Goal: Task Accomplishment & Management: Use online tool/utility

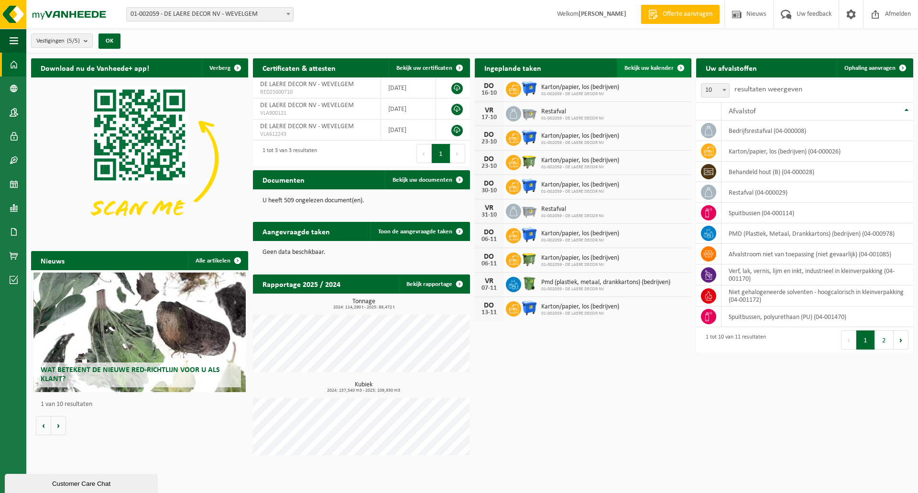
click at [657, 67] on span "Bekijk uw kalender" at bounding box center [649, 68] width 49 height 6
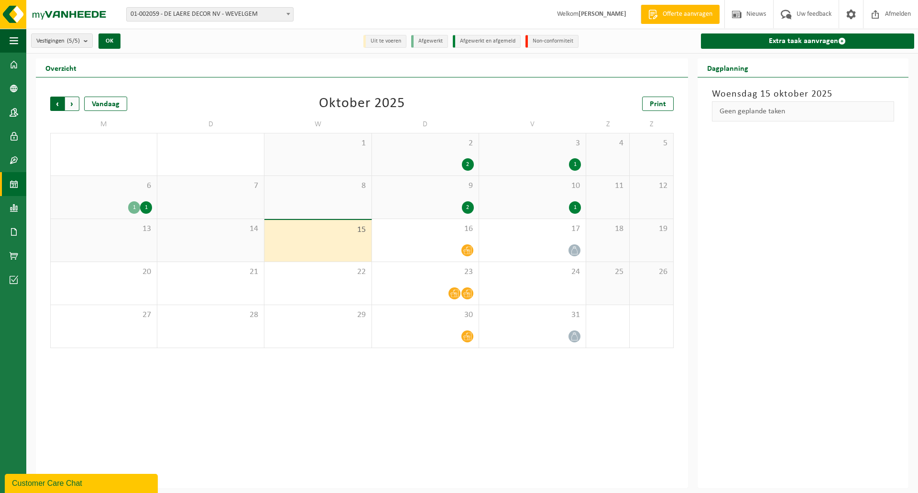
click at [75, 103] on span "Volgende" at bounding box center [72, 104] width 14 height 14
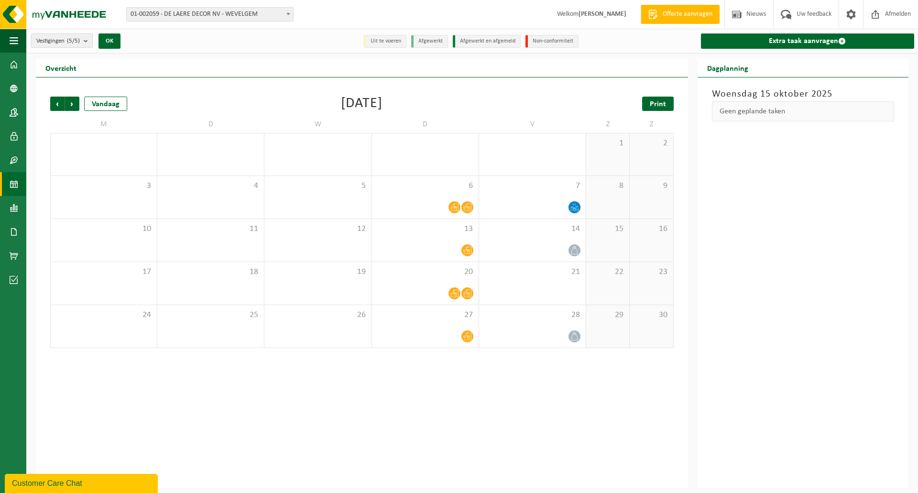
click at [648, 108] on link "Print" at bounding box center [658, 104] width 32 height 14
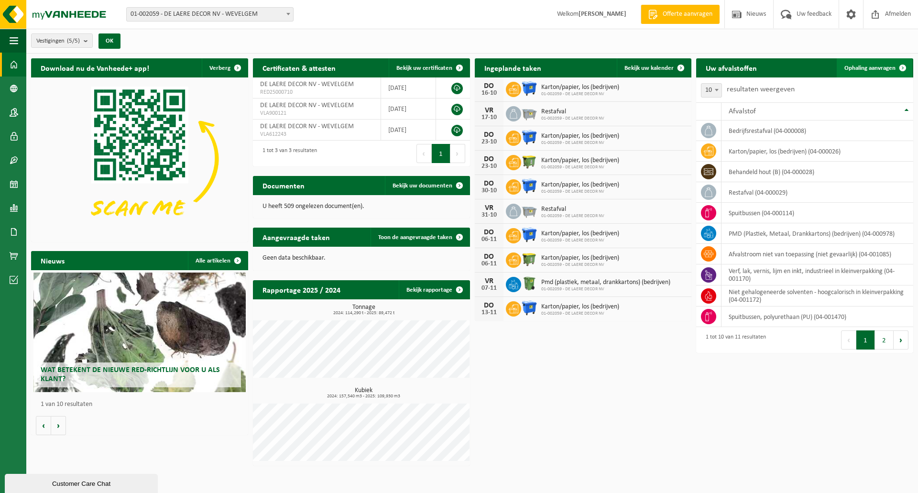
click at [861, 68] on span "Ophaling aanvragen" at bounding box center [870, 68] width 51 height 6
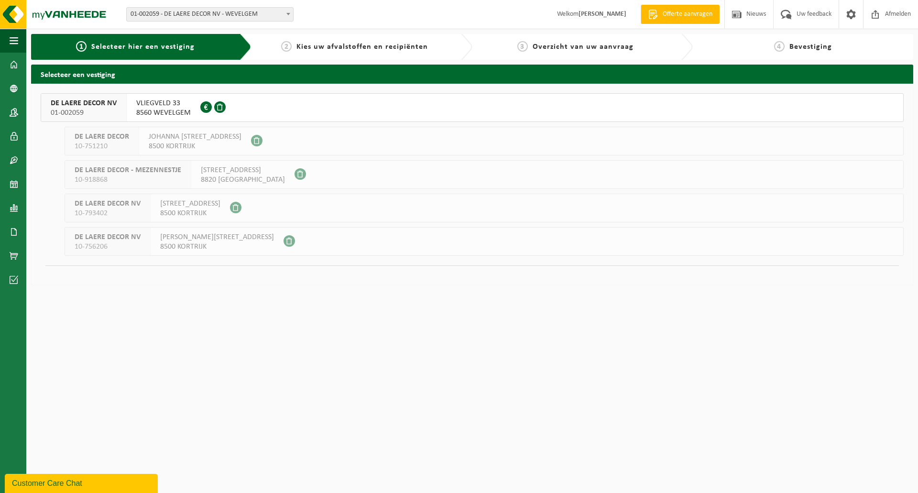
click at [106, 107] on span "DE LAERE DECOR NV" at bounding box center [84, 104] width 66 height 10
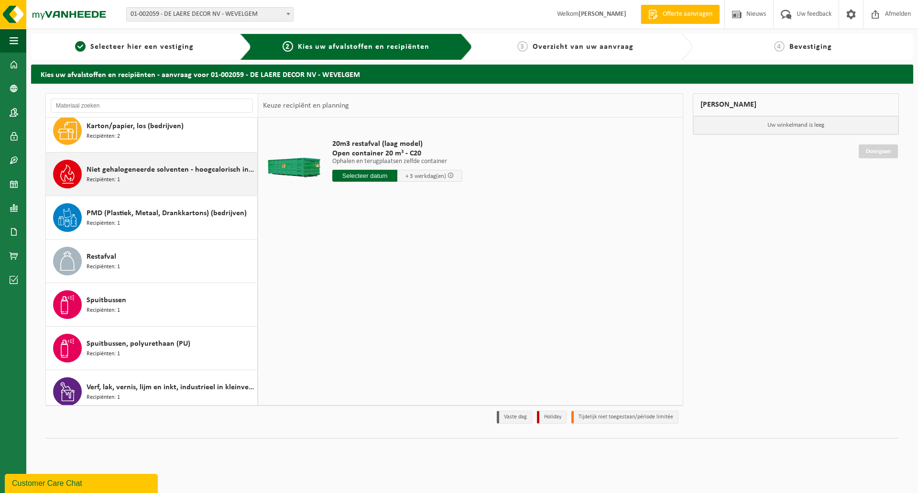
scroll to position [104, 0]
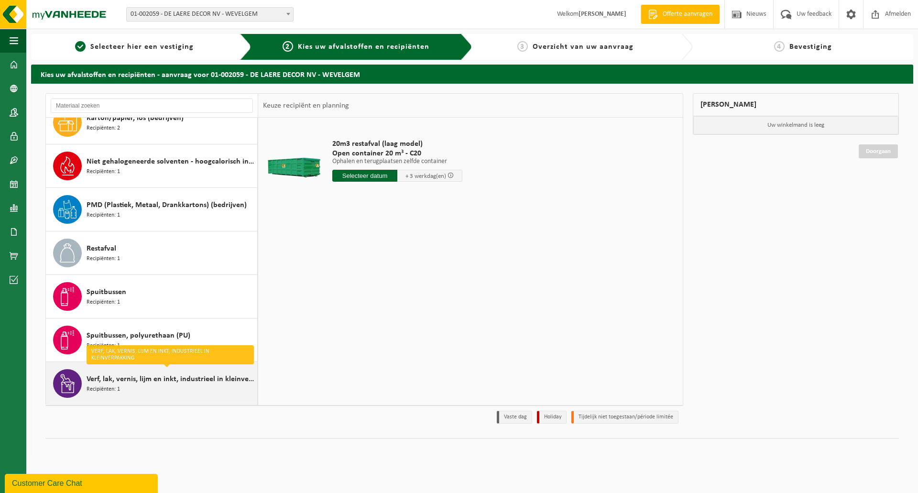
click at [134, 381] on span "Verf, lak, vernis, lijm en inkt, industrieel in kleinverpakking" at bounding box center [171, 379] width 168 height 11
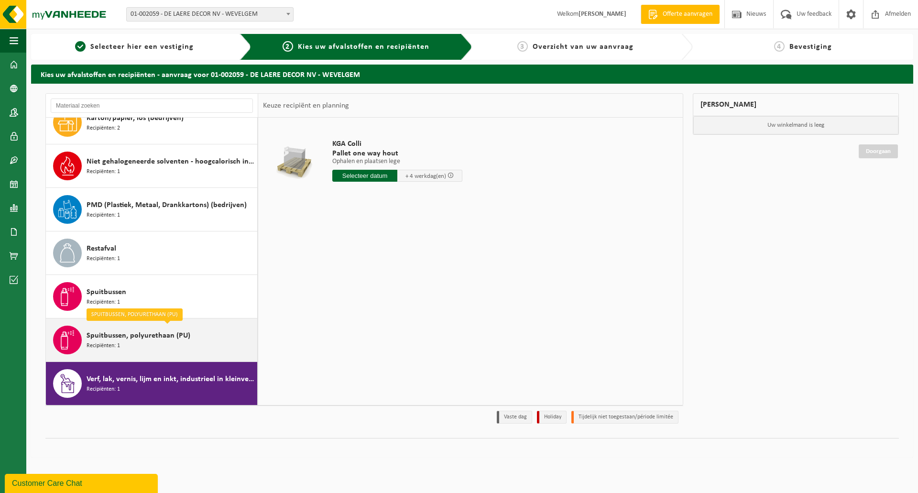
click at [146, 332] on span "Spuitbussen, polyurethaan (PU)" at bounding box center [139, 335] width 104 height 11
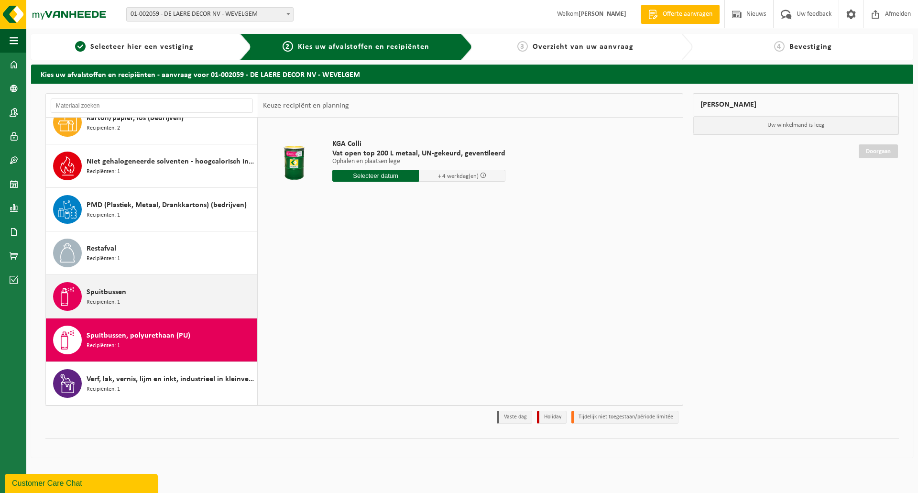
click at [135, 295] on div "Spuitbussen Recipiënten: 1" at bounding box center [171, 296] width 168 height 29
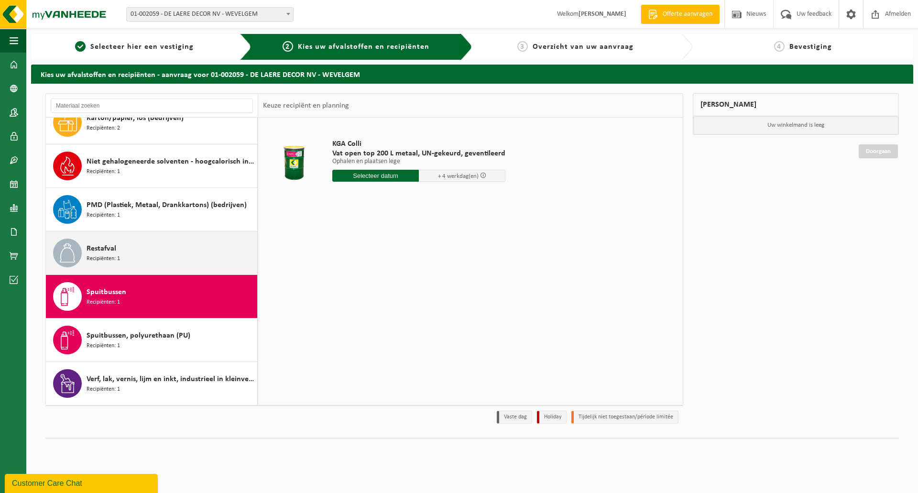
click at [140, 261] on div "Restafval Recipiënten: 1" at bounding box center [171, 253] width 168 height 29
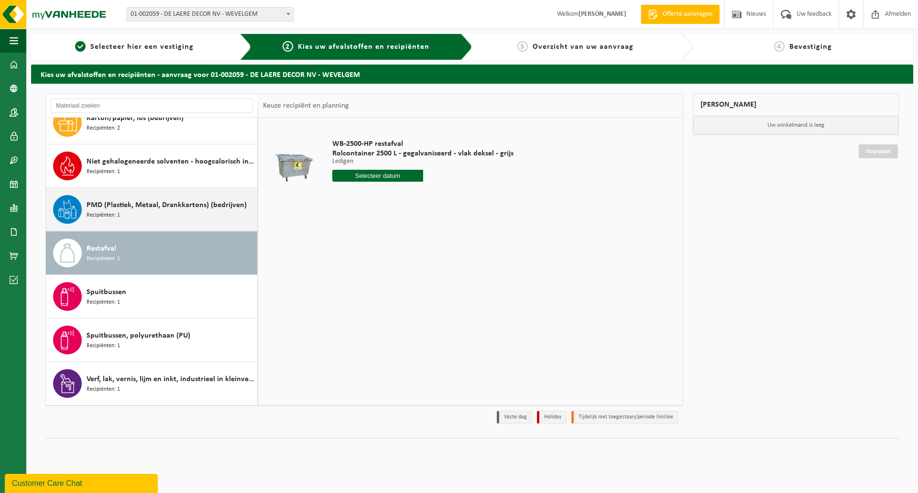
click at [151, 201] on span "PMD (Plastiek, Metaal, Drankkartons) (bedrijven)" at bounding box center [167, 204] width 160 height 11
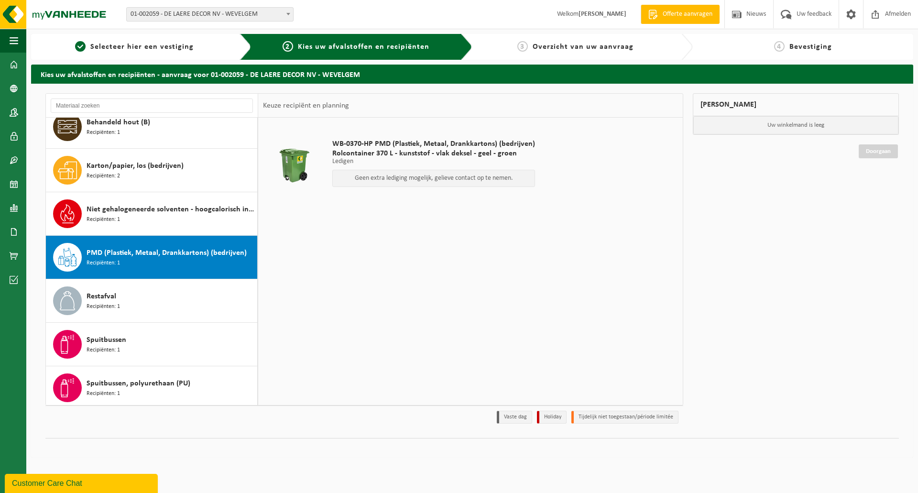
scroll to position [8, 0]
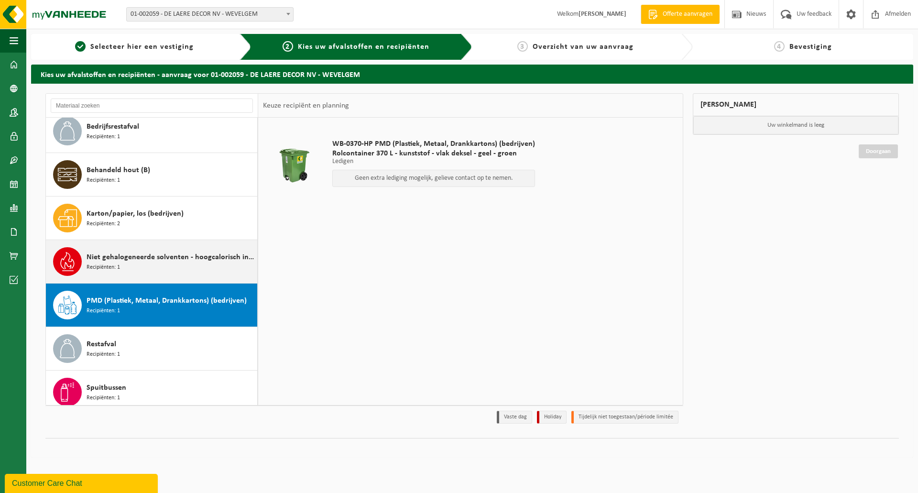
click at [135, 255] on span "Niet gehalogeneerde solventen - hoogcalorisch in kleinverpakking" at bounding box center [171, 257] width 168 height 11
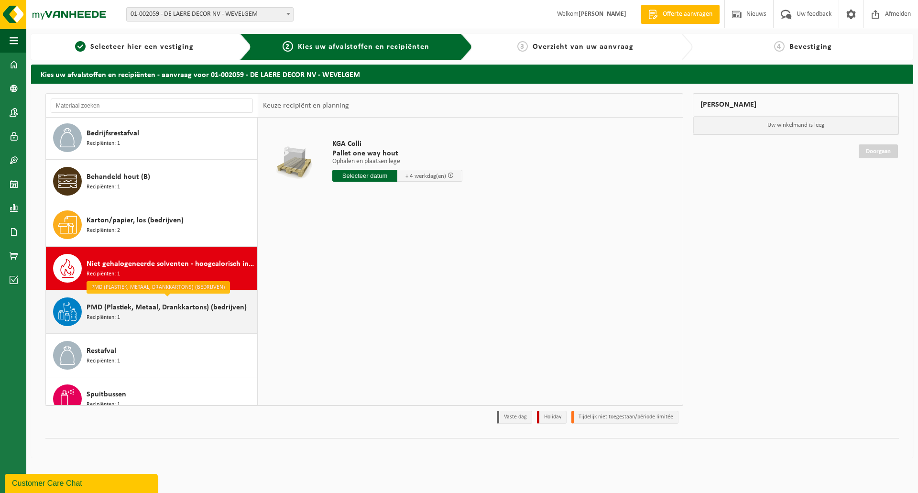
scroll to position [0, 0]
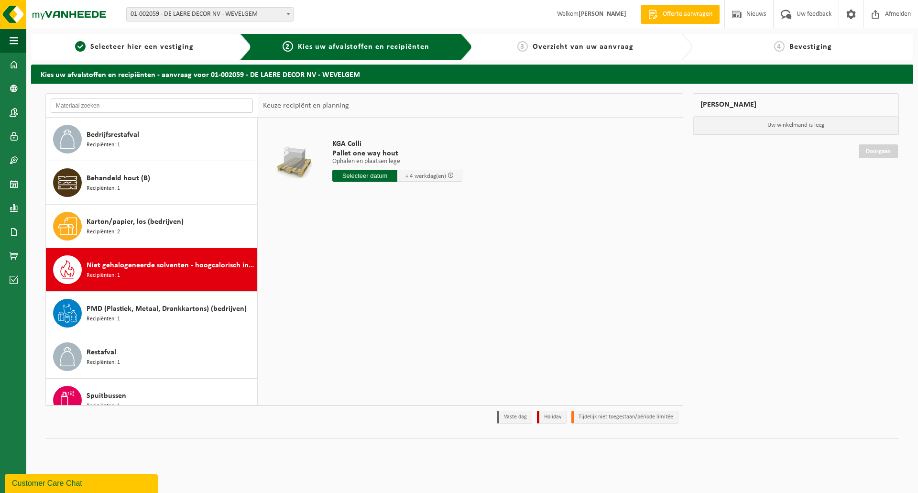
click at [166, 109] on input "text" at bounding box center [152, 106] width 202 height 14
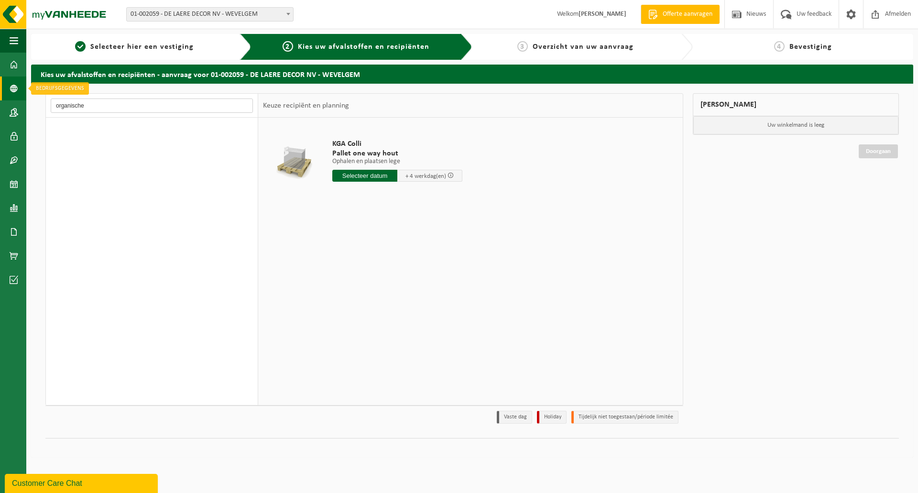
type input "organische"
click at [11, 87] on span at bounding box center [14, 89] width 9 height 24
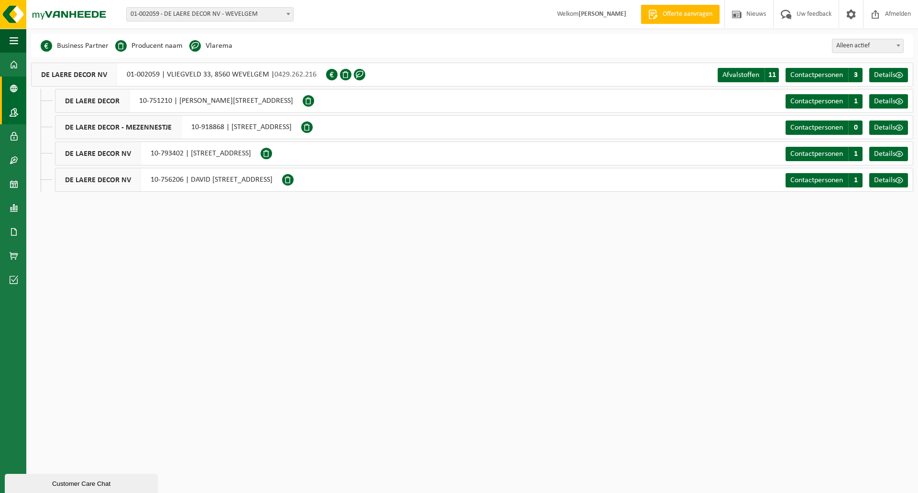
click at [13, 114] on span at bounding box center [14, 112] width 9 height 24
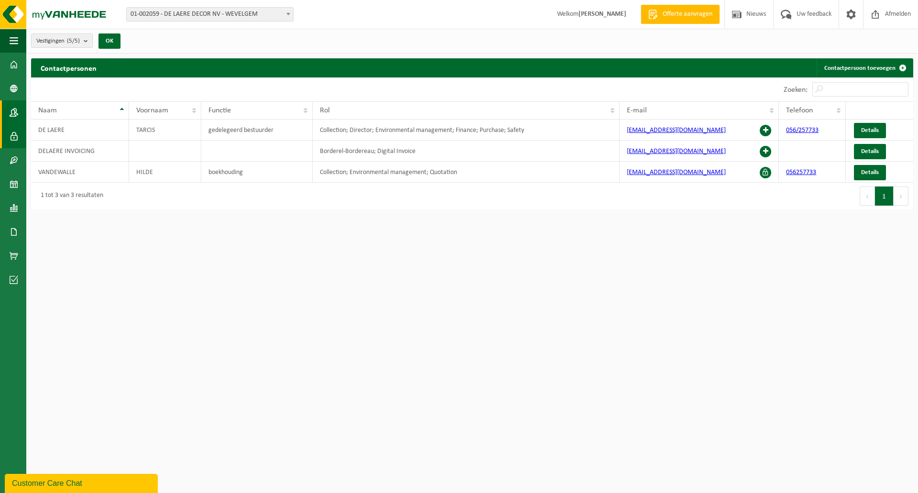
click at [11, 137] on span at bounding box center [14, 136] width 9 height 24
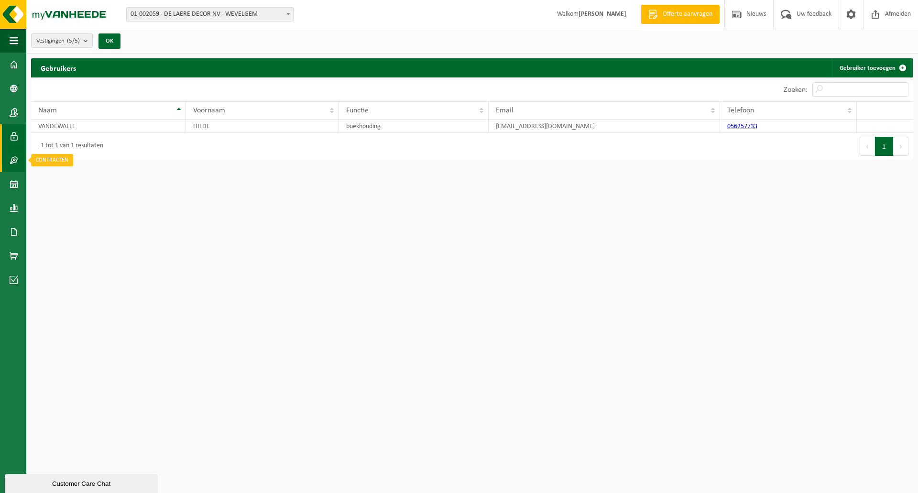
click at [14, 160] on span at bounding box center [14, 160] width 9 height 24
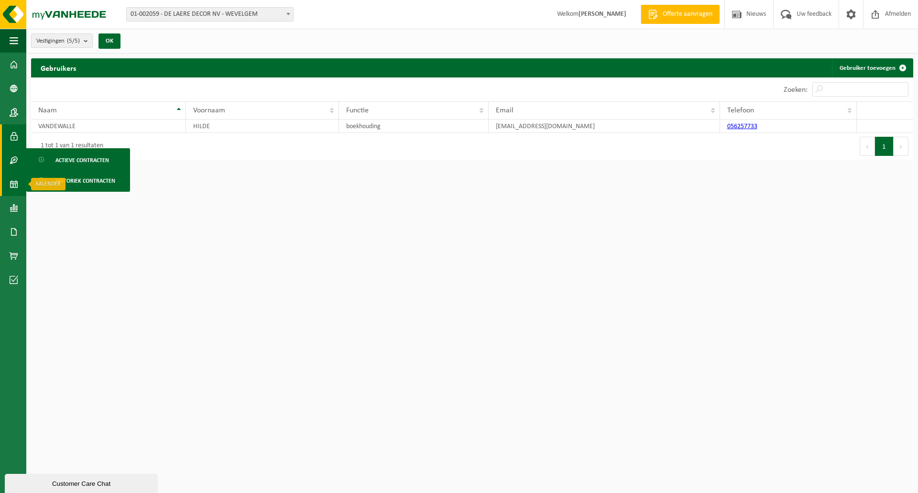
click at [13, 181] on span at bounding box center [14, 184] width 9 height 24
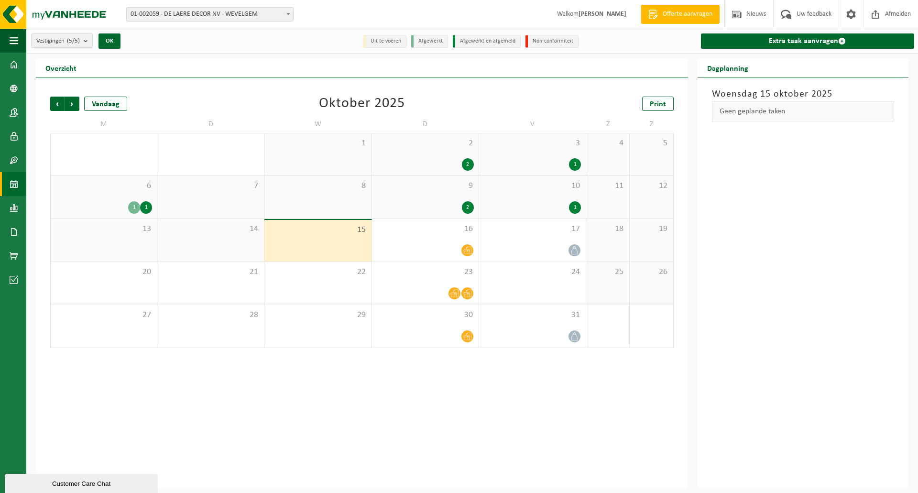
click at [15, 207] on span at bounding box center [14, 208] width 9 height 24
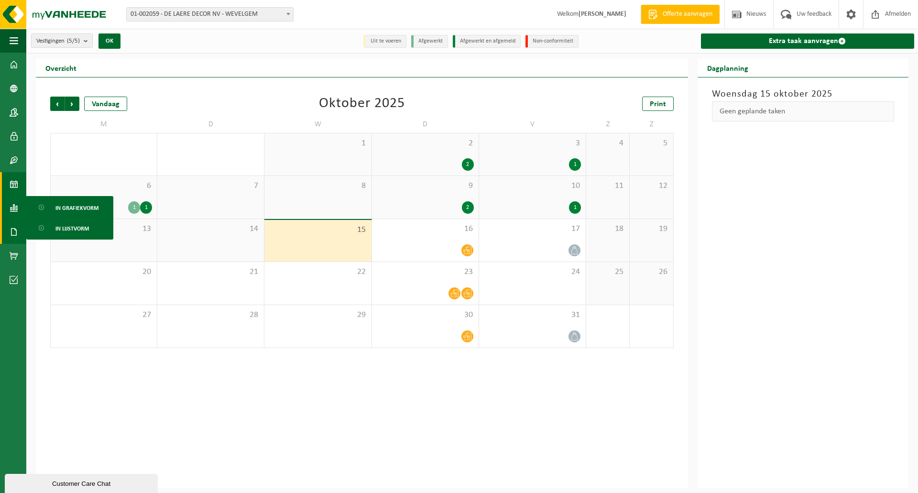
click at [11, 232] on span at bounding box center [14, 232] width 9 height 24
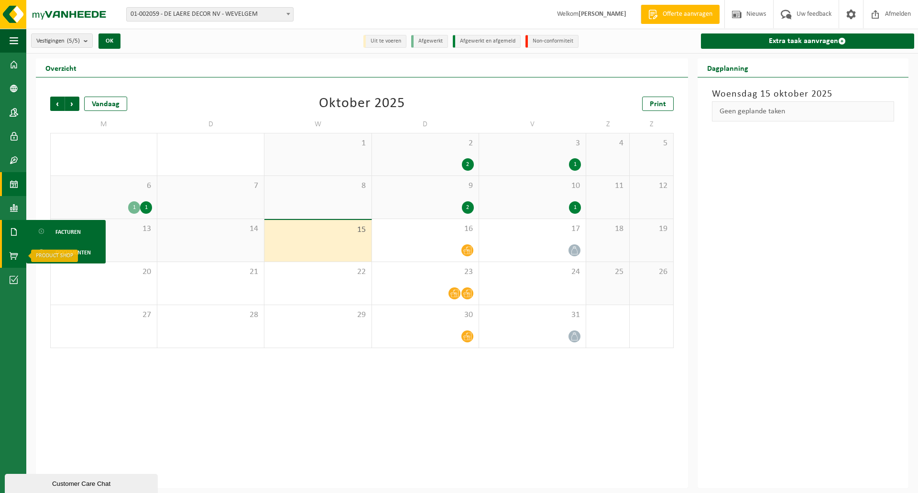
click at [11, 256] on span at bounding box center [14, 256] width 9 height 24
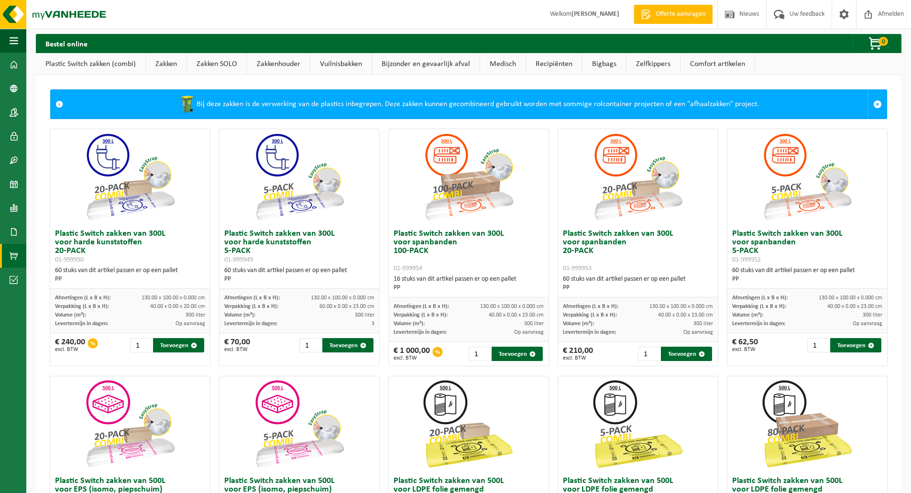
click at [13, 281] on span at bounding box center [14, 280] width 9 height 24
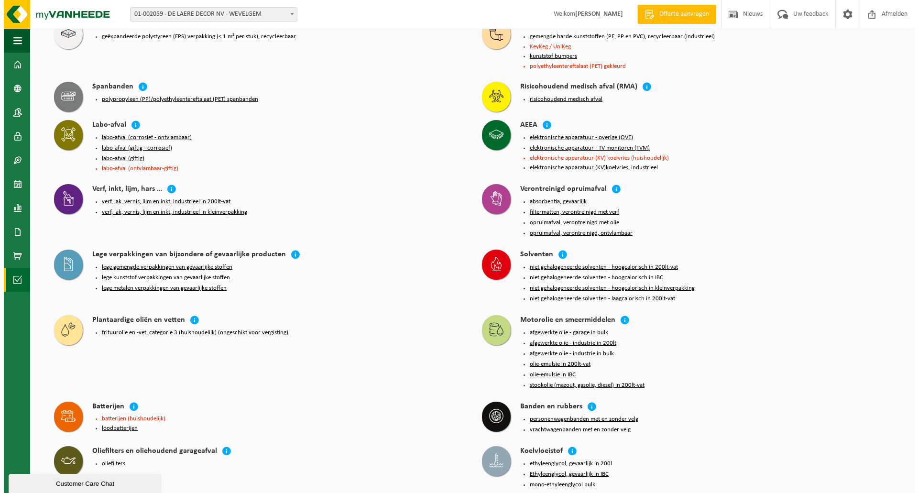
scroll to position [998, 0]
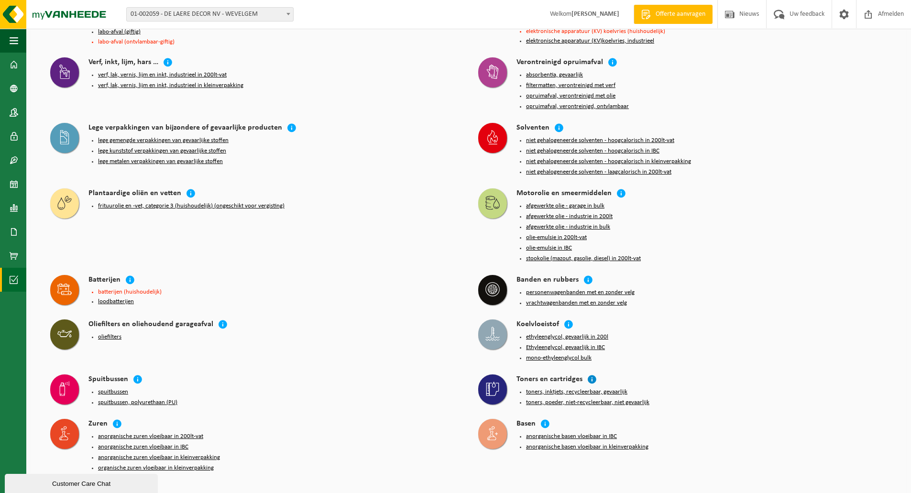
click at [590, 375] on icon at bounding box center [592, 380] width 10 height 10
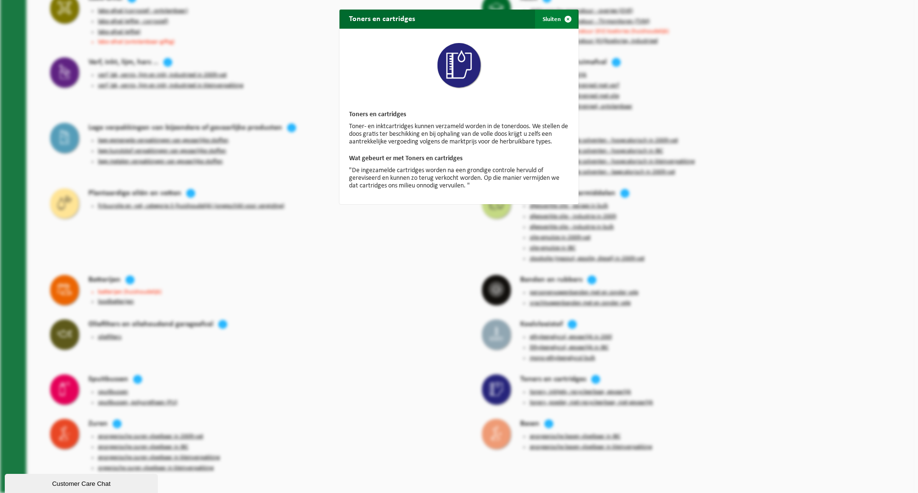
click at [567, 19] on span "button" at bounding box center [568, 19] width 19 height 19
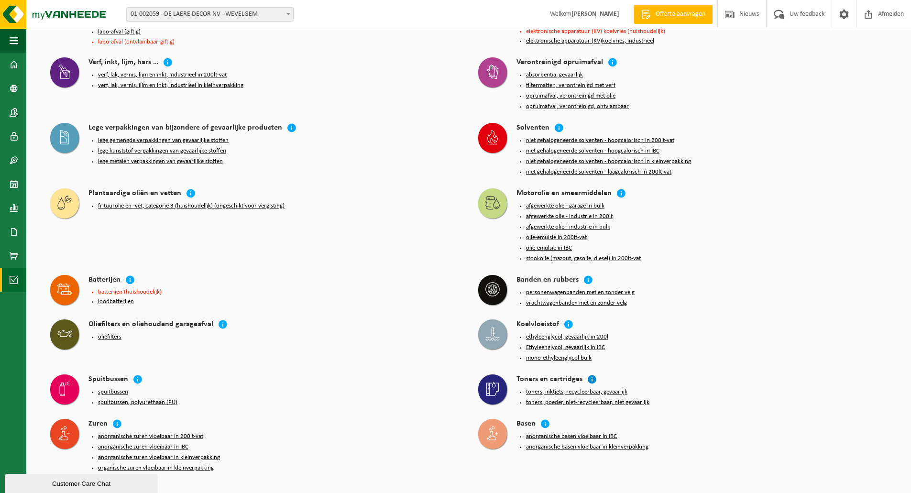
click at [591, 375] on icon at bounding box center [592, 380] width 10 height 10
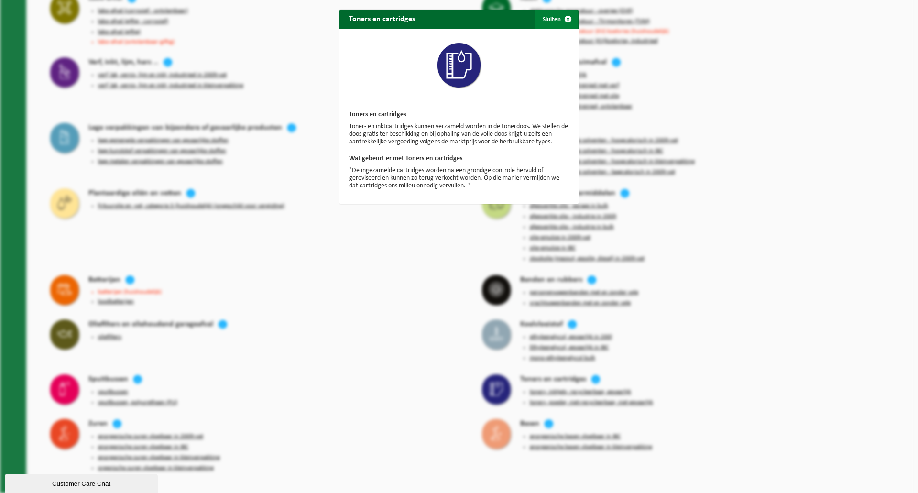
click at [564, 19] on span "button" at bounding box center [568, 19] width 19 height 19
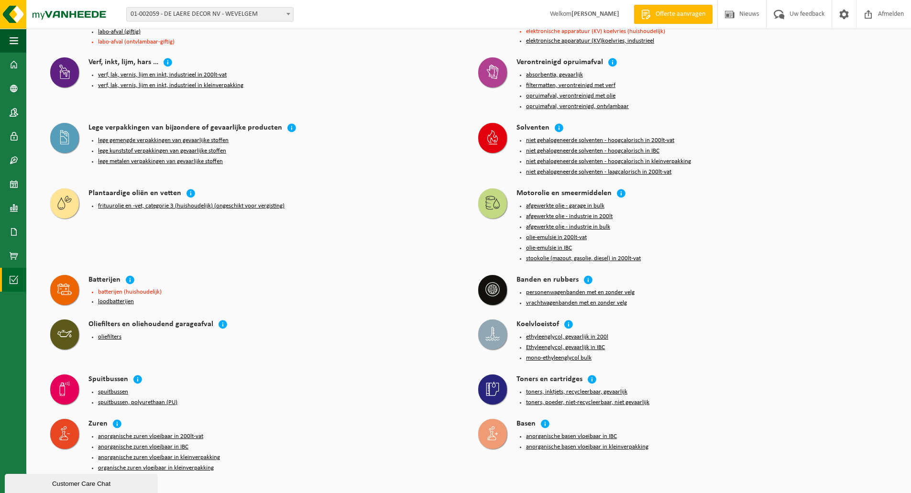
click at [585, 399] on button "toners, poeder, niet-recycleerbaar, niet gevaarlijk" at bounding box center [587, 403] width 123 height 8
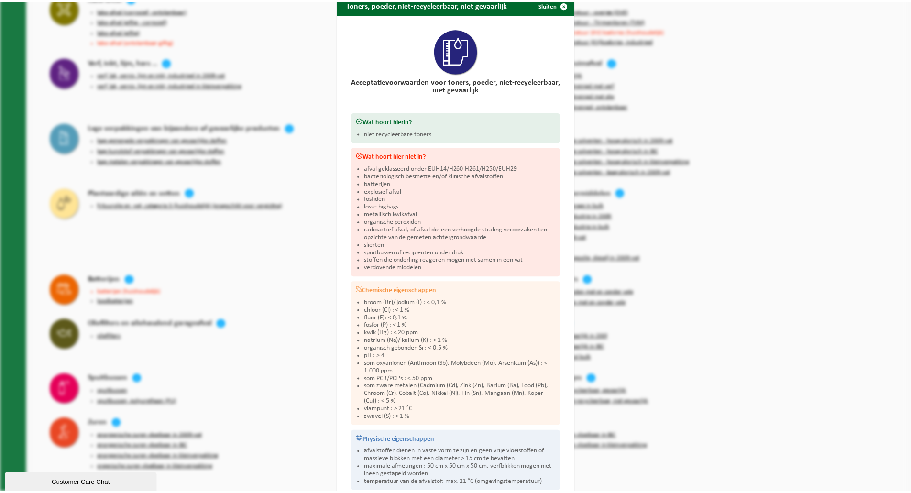
scroll to position [0, 0]
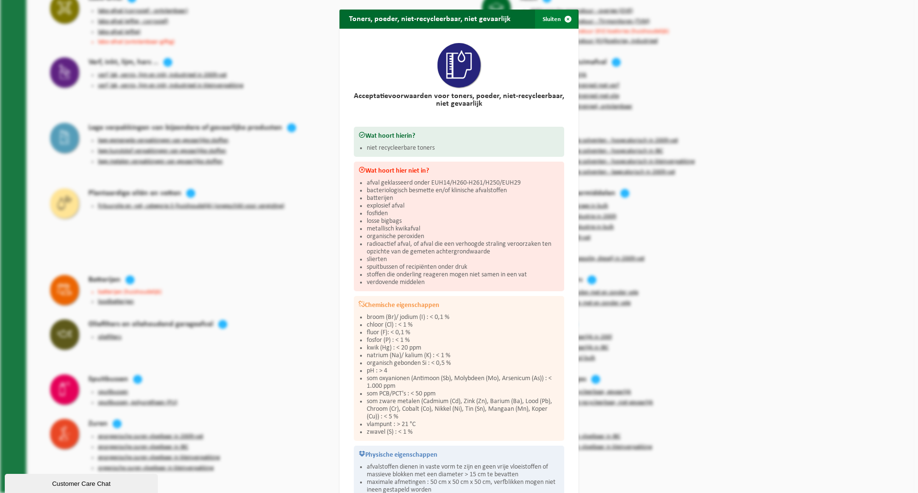
click at [563, 20] on span "button" at bounding box center [568, 19] width 19 height 19
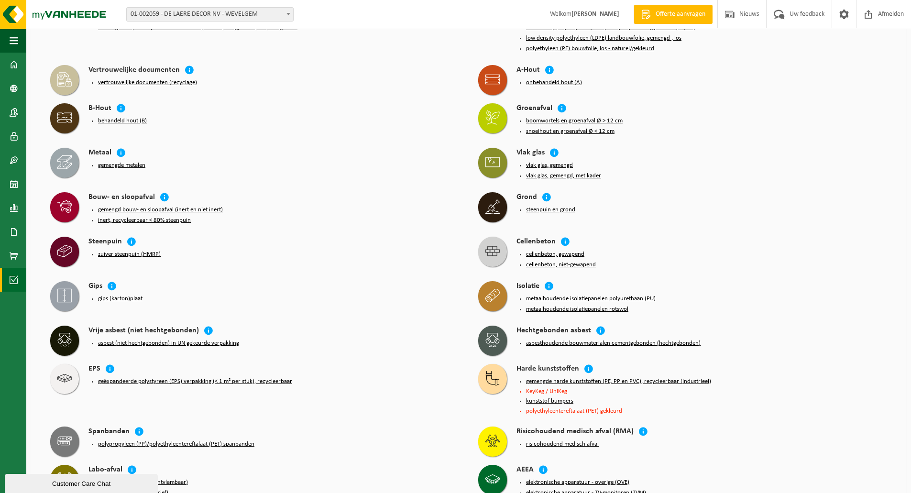
scroll to position [472, 0]
